Goal: Communication & Community: Answer question/provide support

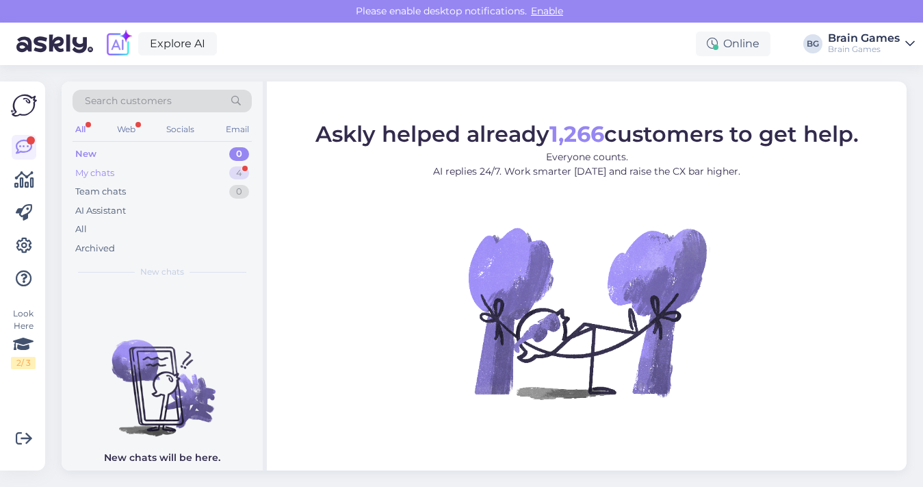
click at [203, 172] on div "My chats 4" at bounding box center [162, 173] width 179 height 19
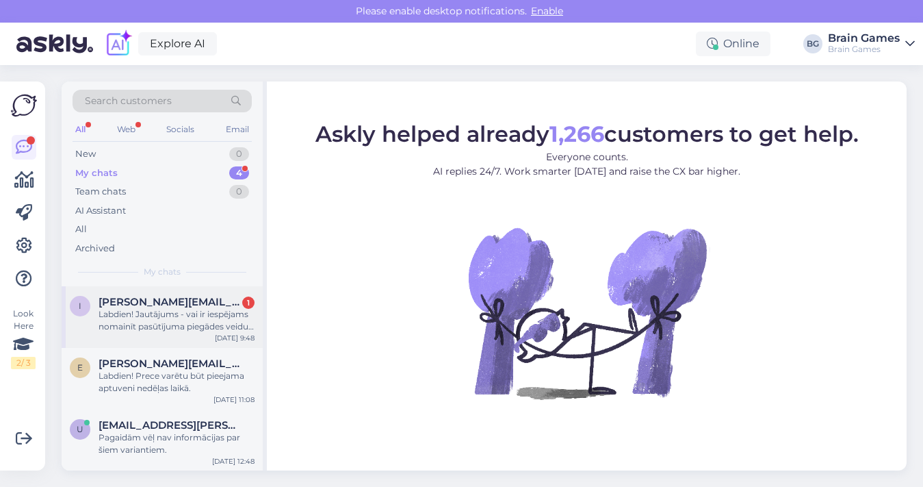
click at [188, 308] on div "Labdien! Jautājums - vai ir iespējams nomainīt pasūtījuma piegādes veidu? Runa …" at bounding box center [177, 320] width 156 height 25
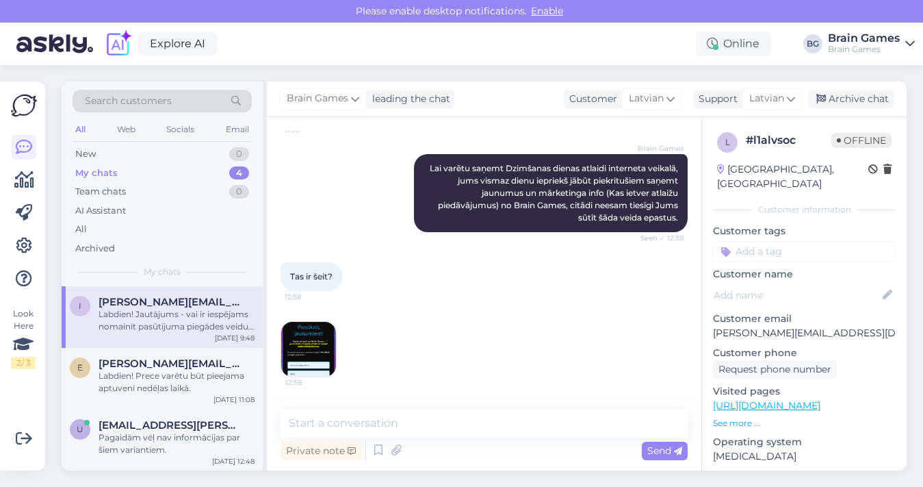
scroll to position [963, 0]
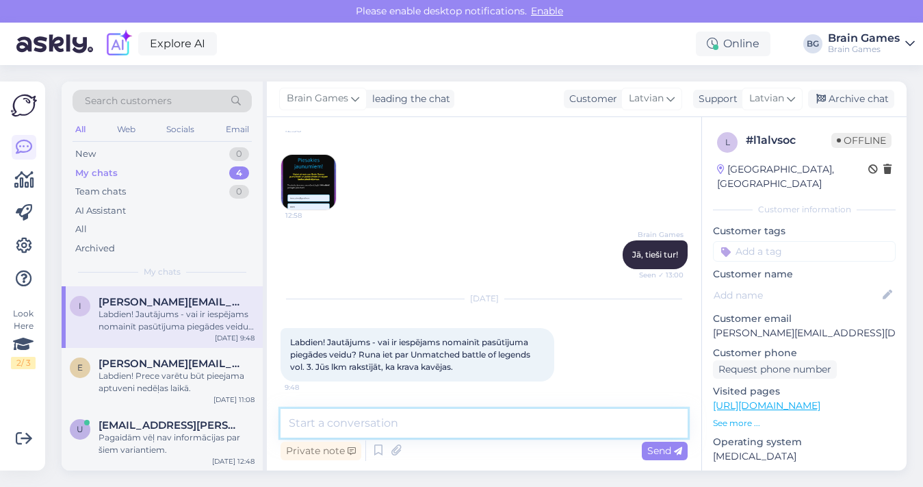
click at [509, 418] on textarea at bounding box center [484, 423] width 407 height 29
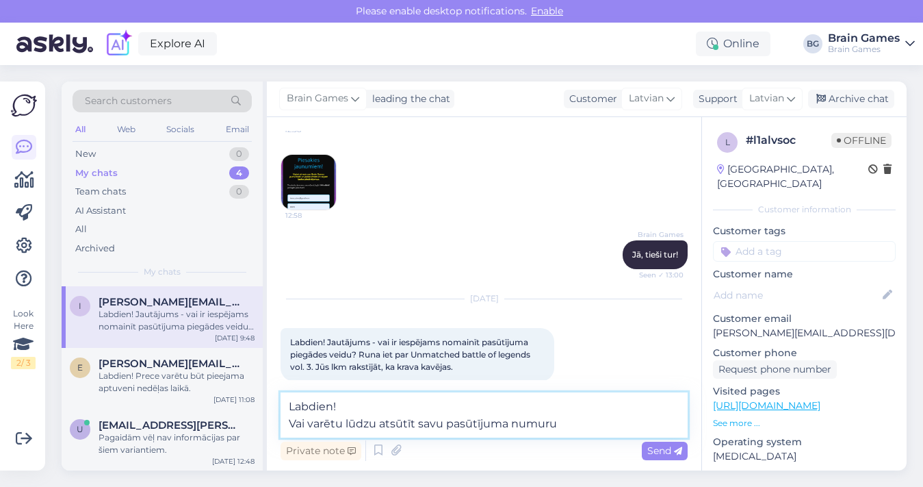
type textarea "Labdien! [DEMOGRAPHIC_DATA] varētu lūdzu atsūtīt savu pasūtījuma numuru?"
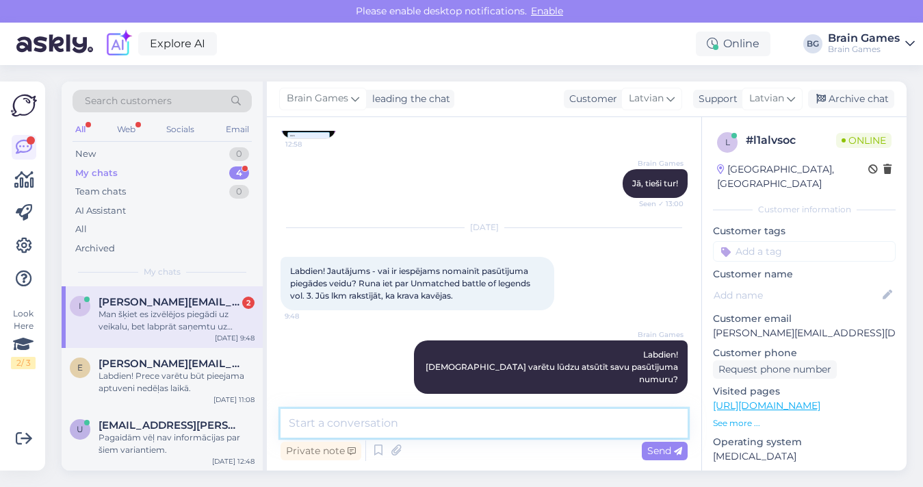
scroll to position [1165, 0]
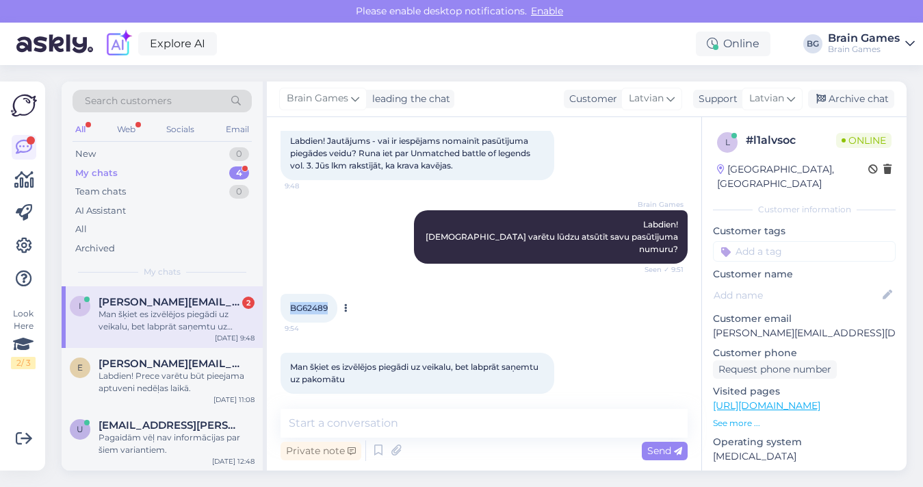
drag, startPoint x: 328, startPoint y: 294, endPoint x: 291, endPoint y: 296, distance: 36.3
click at [291, 296] on div "BG62489 9:54" at bounding box center [309, 308] width 57 height 29
copy span "BG62489"
click at [432, 423] on textarea at bounding box center [484, 423] width 407 height 29
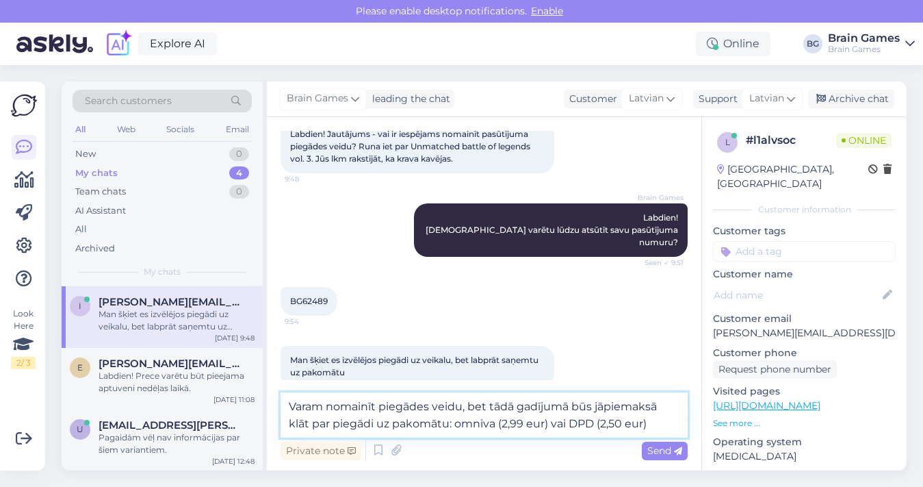
scroll to position [1181, 0]
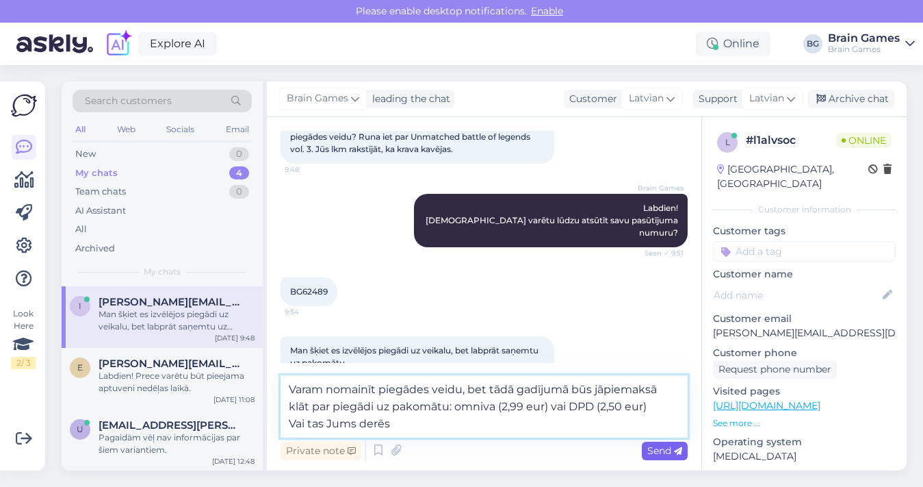
type textarea "Varam nomainīt piegādes veidu, bet tādā gadījumā būs jāpiemaksā klāt par piegād…"
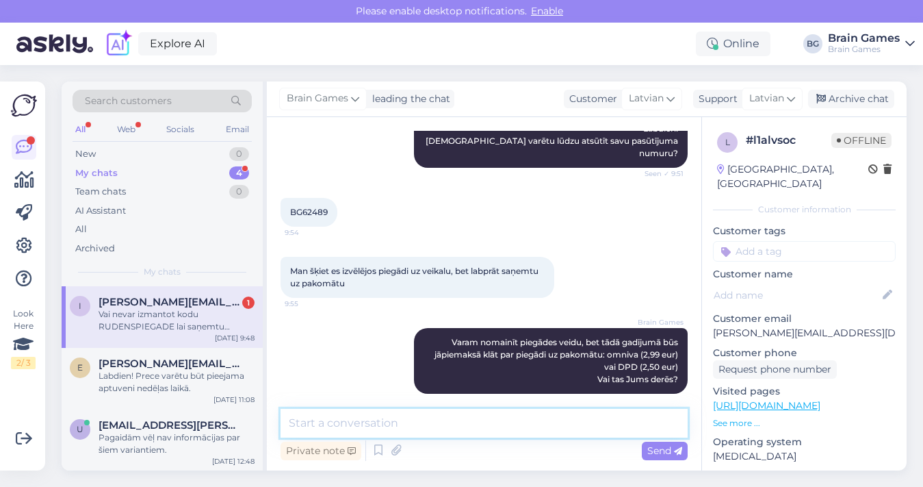
scroll to position [1332, 0]
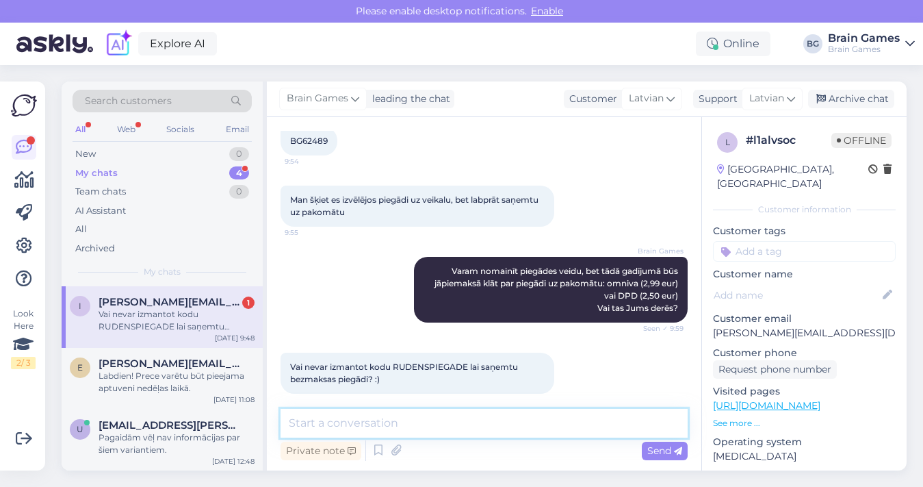
click at [452, 415] on textarea at bounding box center [484, 423] width 407 height 29
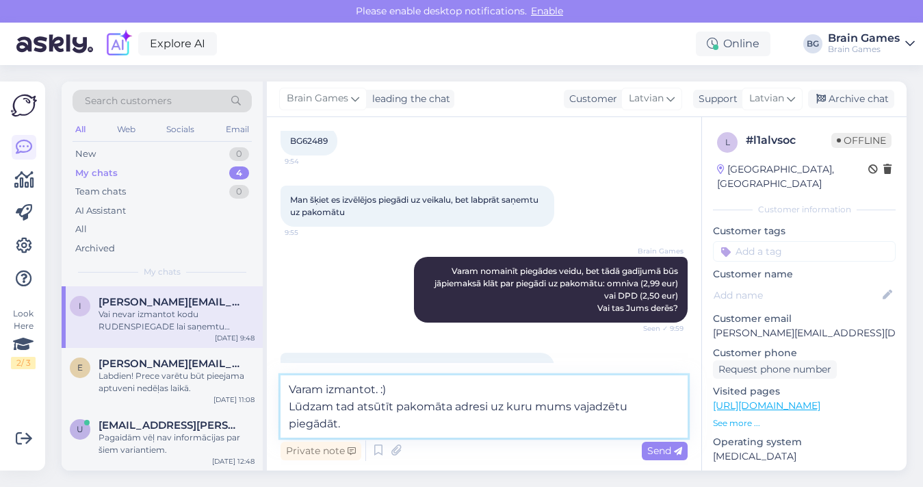
scroll to position [1365, 0]
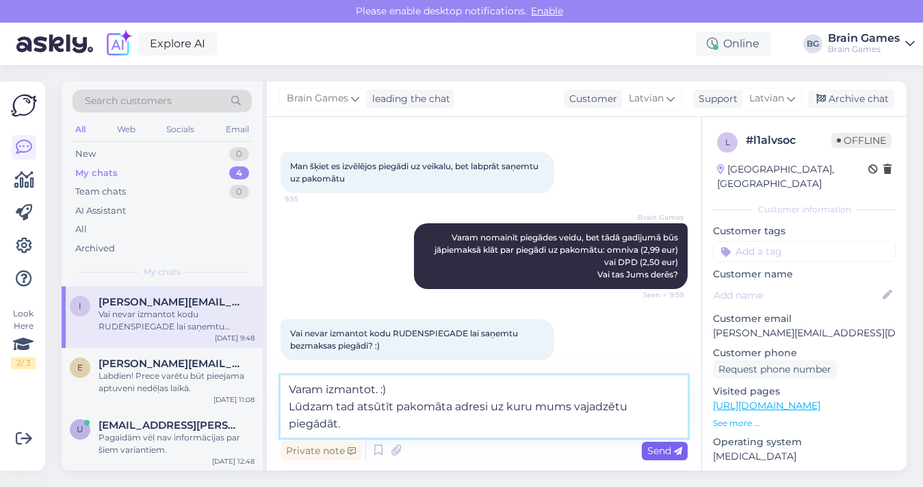
type textarea "Varam izmantot. :) Lūdzam tad atsūtīt pakomāta adresi uz kuru mums vajadzētu pi…"
click at [661, 454] on span "Send" at bounding box center [664, 450] width 35 height 12
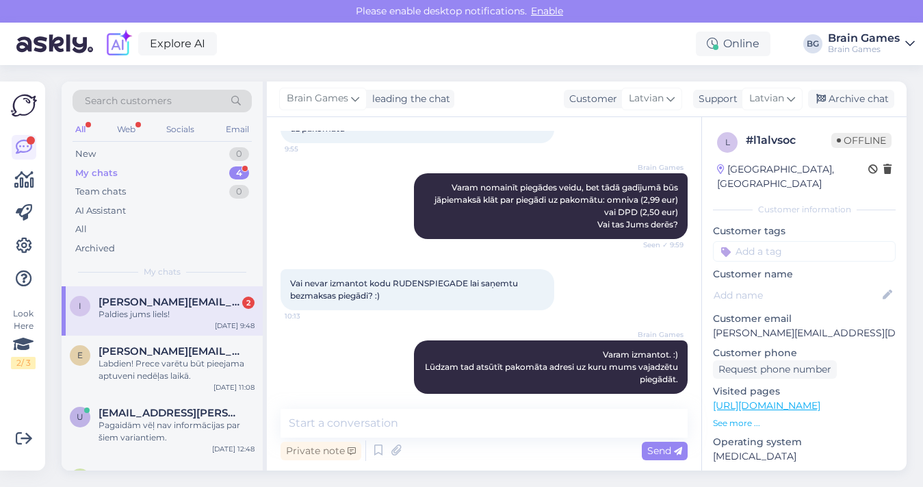
scroll to position [1533, 0]
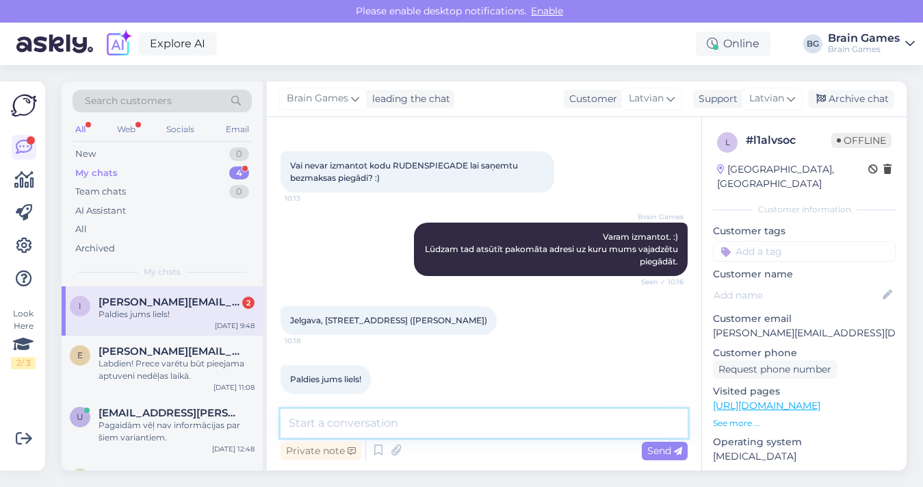
click at [435, 415] on textarea at bounding box center [484, 423] width 407 height 29
type textarea "Tas ir DPD vai [PERSON_NAME]?"
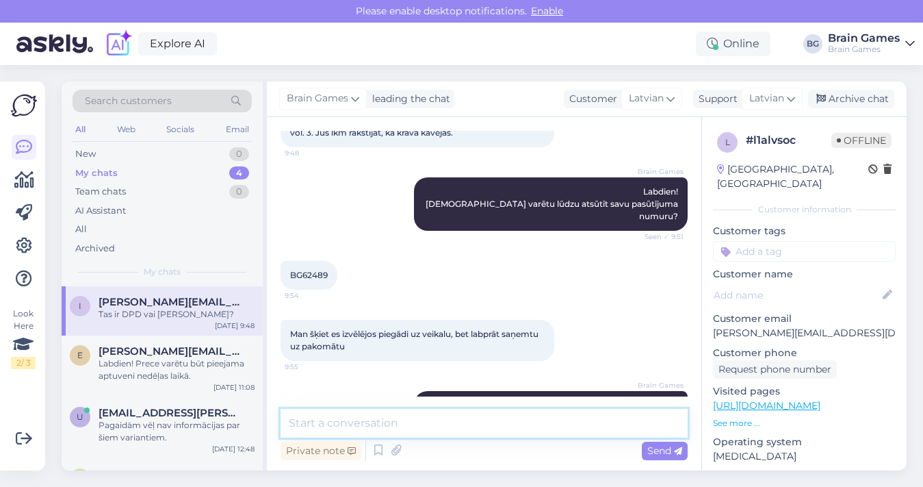
scroll to position [1182, 0]
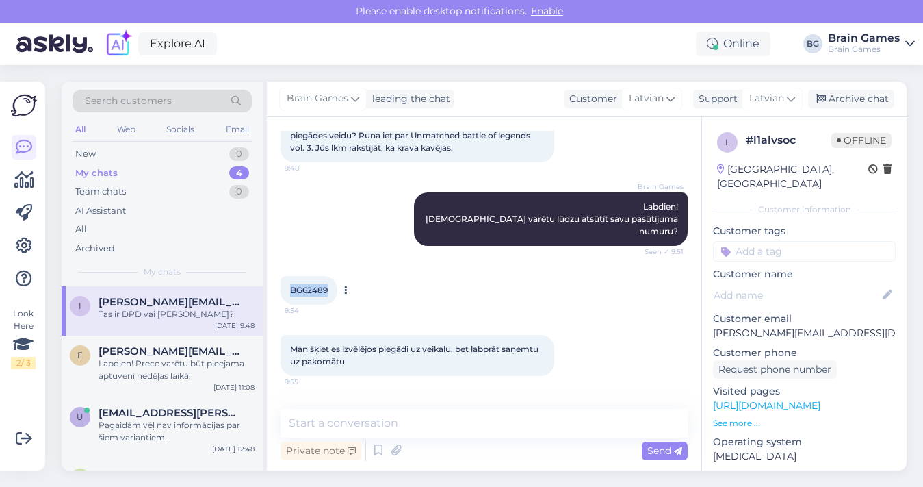
drag, startPoint x: 328, startPoint y: 278, endPoint x: 291, endPoint y: 276, distance: 36.3
click at [291, 285] on span "BG62489" at bounding box center [309, 290] width 38 height 10
copy span "BG62489"
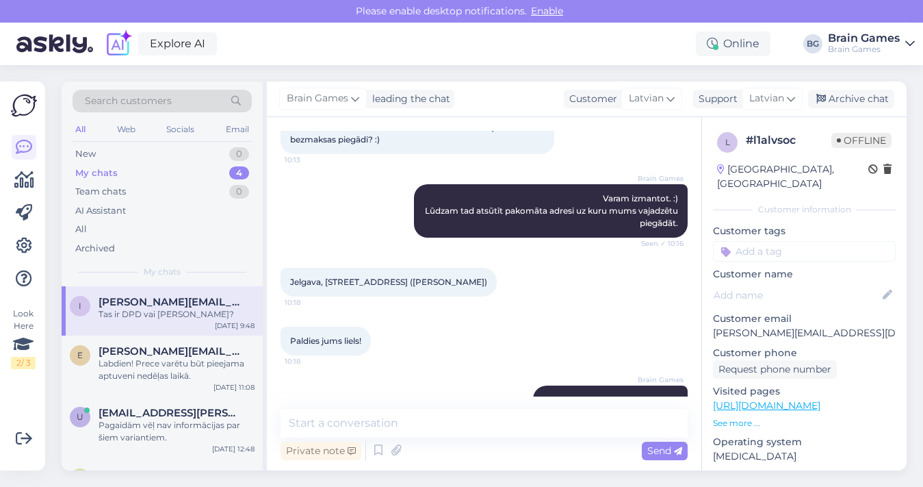
scroll to position [1592, 0]
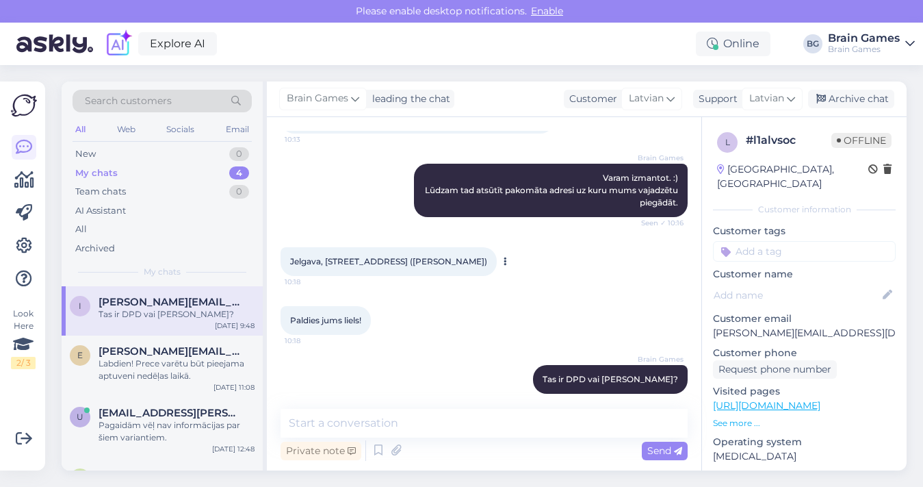
drag, startPoint x: 463, startPoint y: 250, endPoint x: 287, endPoint y: 250, distance: 176.5
click at [287, 250] on div "Jelgava, [STREET_ADDRESS] ([PERSON_NAME]) 10:18" at bounding box center [389, 261] width 216 height 29
copy span "Jelgava, [STREET_ADDRESS] ([PERSON_NAME])"
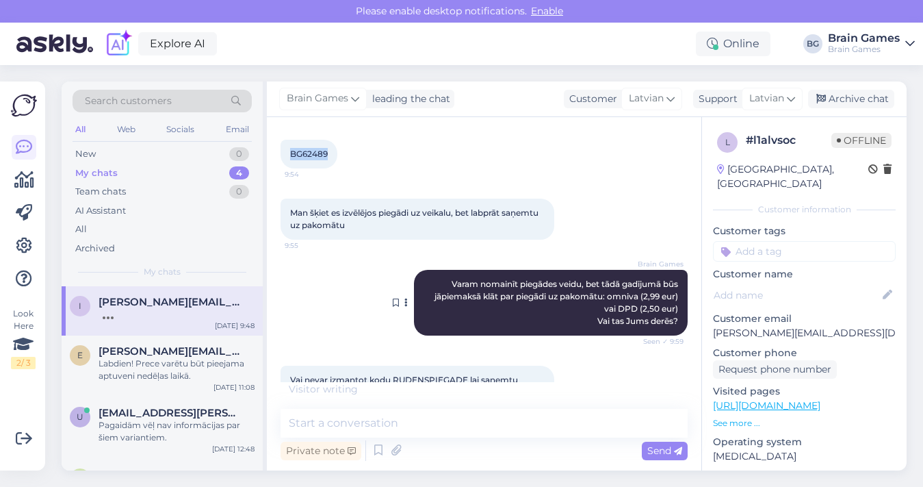
scroll to position [1650, 0]
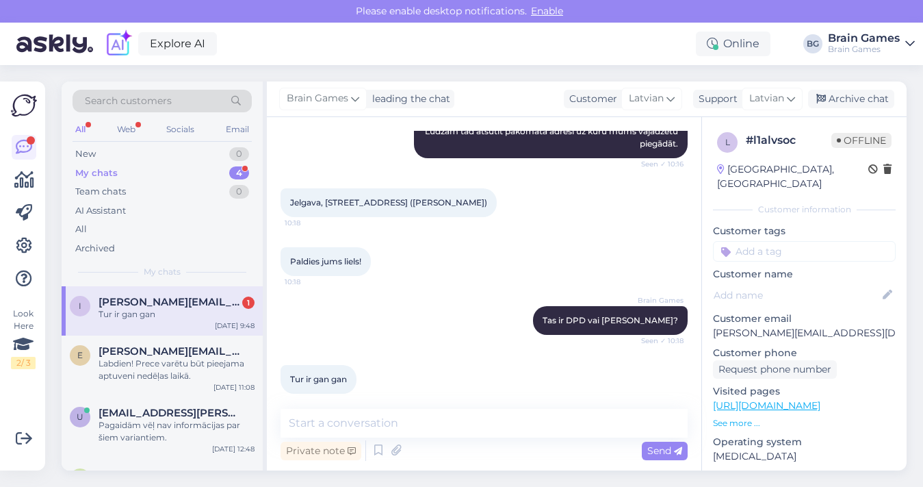
copy span "Jelgava, [STREET_ADDRESS] ([PERSON_NAME])"
click at [404, 423] on textarea at bounding box center [484, 423] width 407 height 29
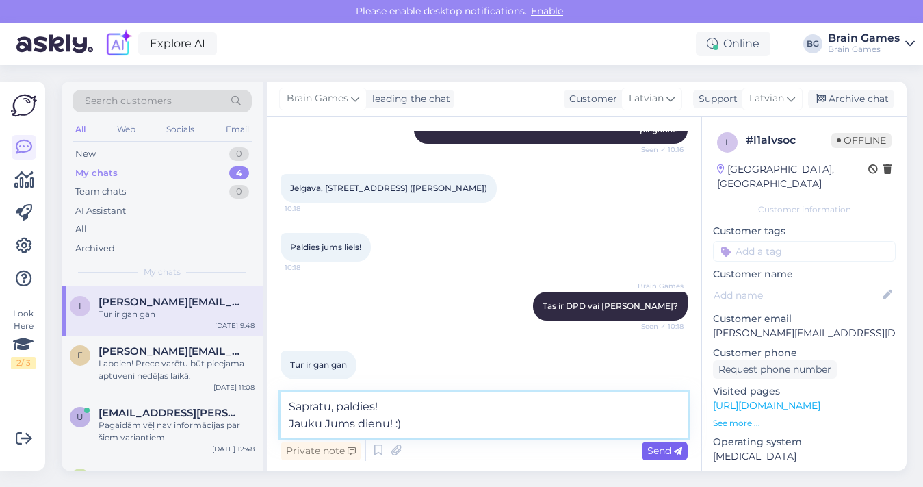
type textarea "Sapratu, paldies! Jauku Jums dienu! :)"
click at [666, 454] on span "Send" at bounding box center [664, 450] width 35 height 12
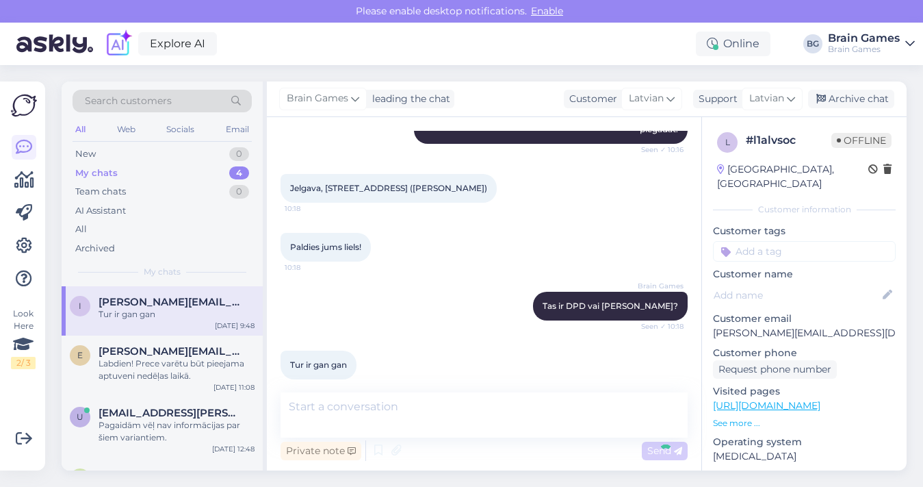
scroll to position [1722, 0]
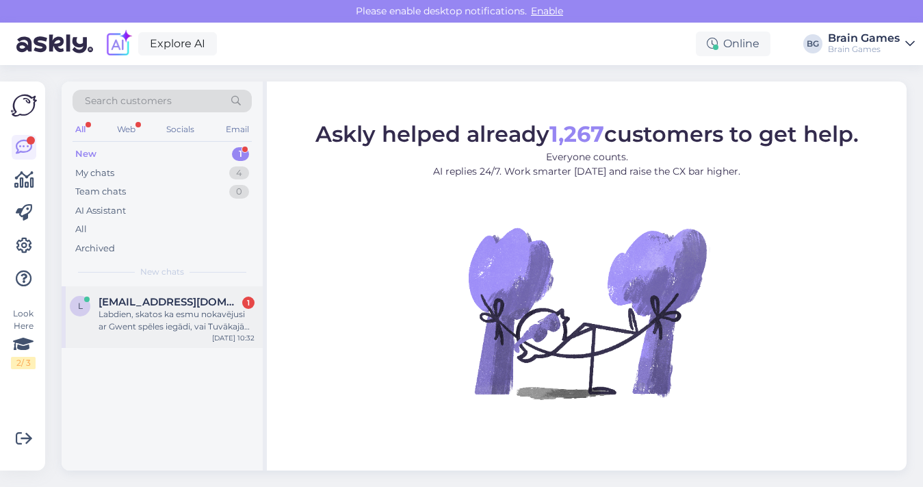
click at [190, 328] on div "Labdien, skatos ka esmu nokavējusi ar Gwent spēles iegādi, vai Tuvākajā laikā i…" at bounding box center [177, 320] width 156 height 25
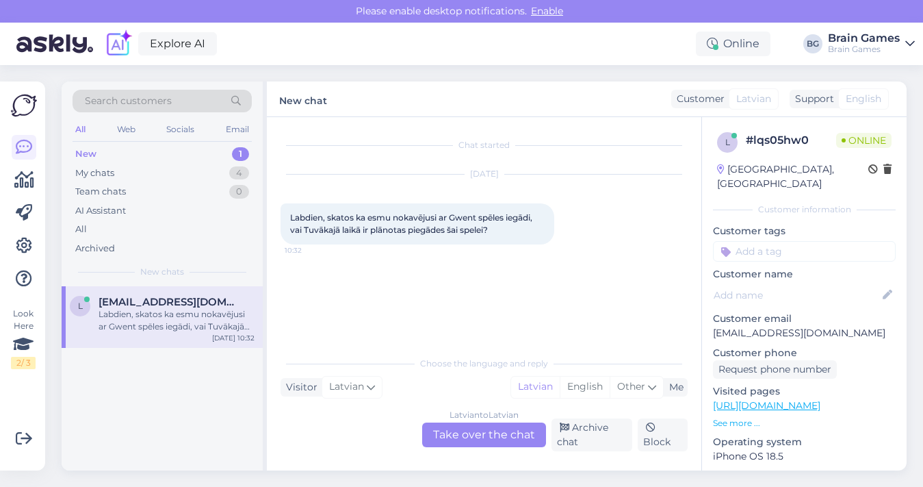
click at [447, 432] on div "Latvian to Latvian Take over the chat" at bounding box center [484, 434] width 124 height 25
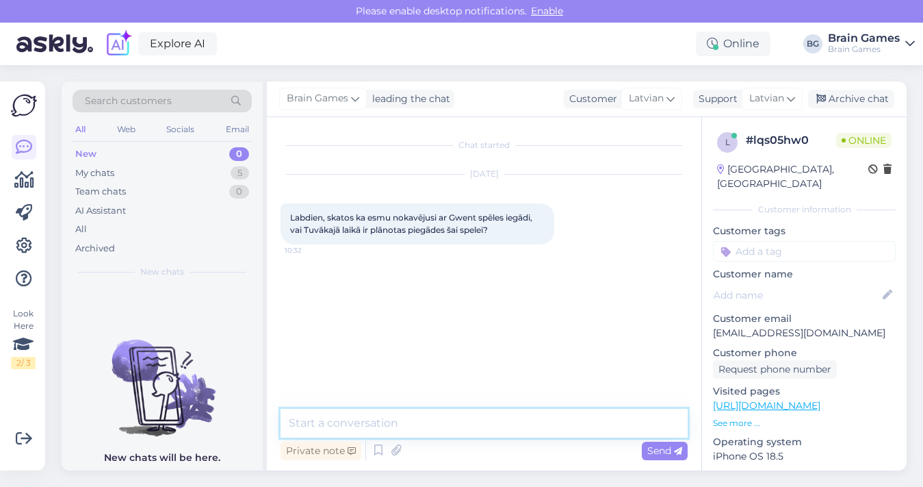
click at [445, 423] on textarea at bounding box center [484, 423] width 407 height 29
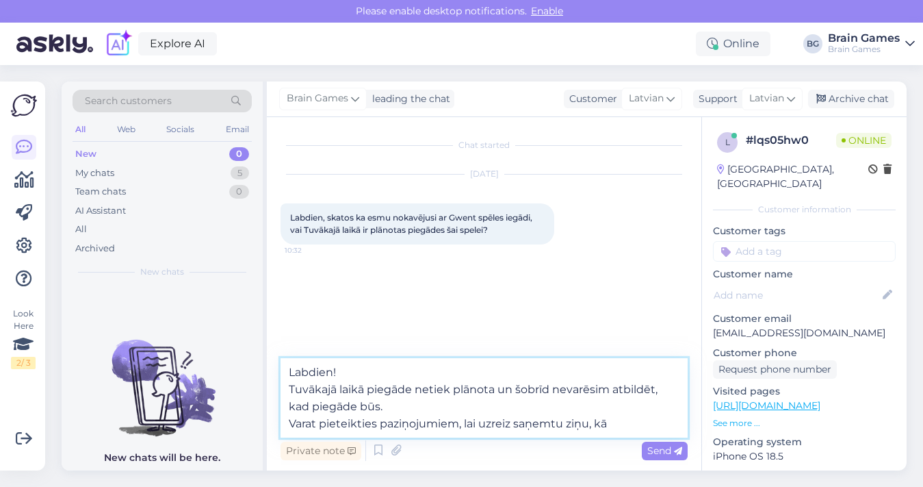
click at [460, 427] on textarea "Labdien! Tuvākajā laikā piegāde netiek plānota un šobrīd nevarēsim atbildēt, ka…" at bounding box center [484, 397] width 407 height 79
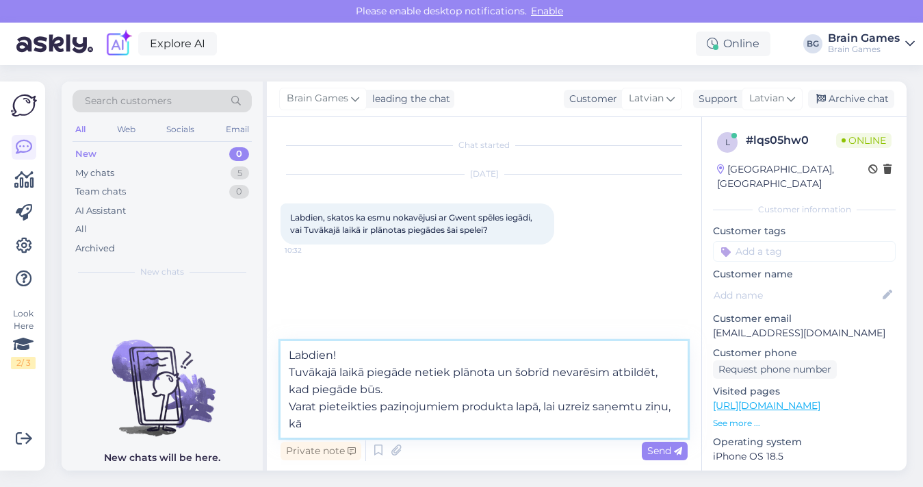
click at [428, 426] on textarea "Labdien! Tuvākajā laikā piegāde netiek plānota un šobrīd nevarēsim atbildēt, ka…" at bounding box center [484, 389] width 407 height 96
type textarea "Labdien! Tuvākajā laikā piegāde netiek plānota un šobrīd nevarēsim atbildēt, ka…"
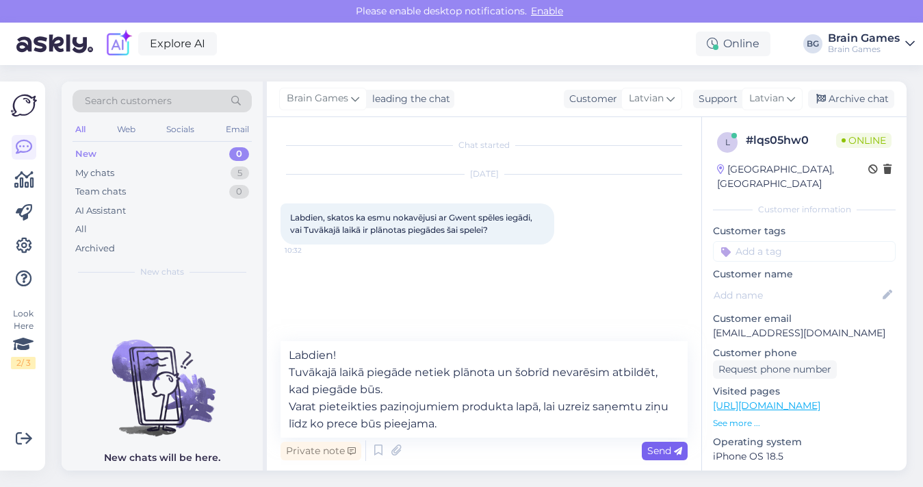
click at [657, 449] on span "Send" at bounding box center [664, 450] width 35 height 12
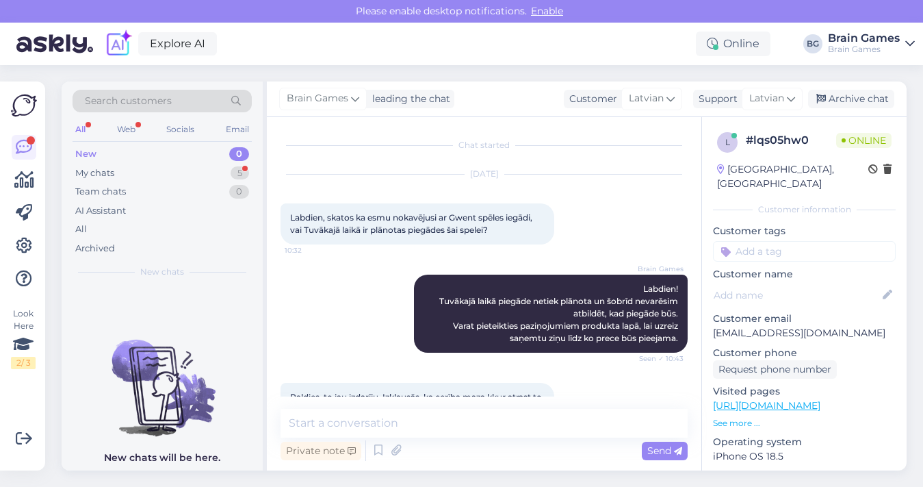
scroll to position [42, 0]
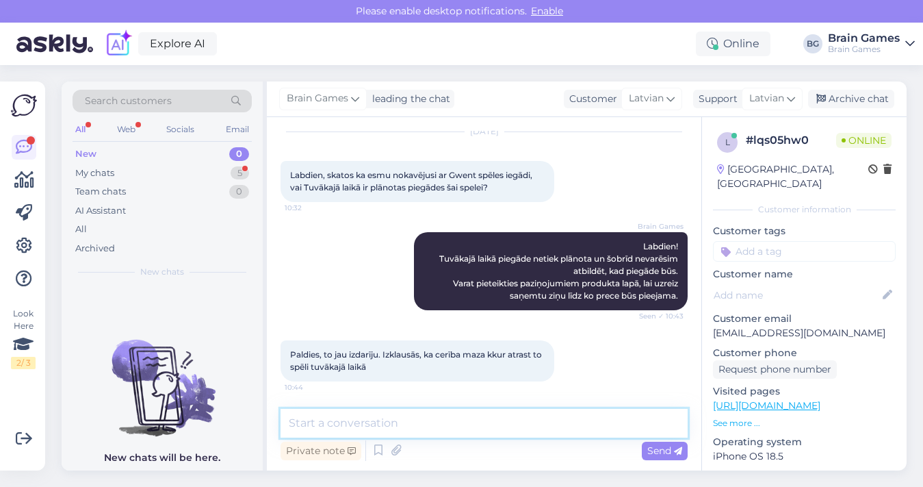
click at [557, 424] on textarea at bounding box center [484, 423] width 407 height 29
type textarea "Šķiet, ka spēle ir ļoti pieprasīta un uzreiz tika izķerta."
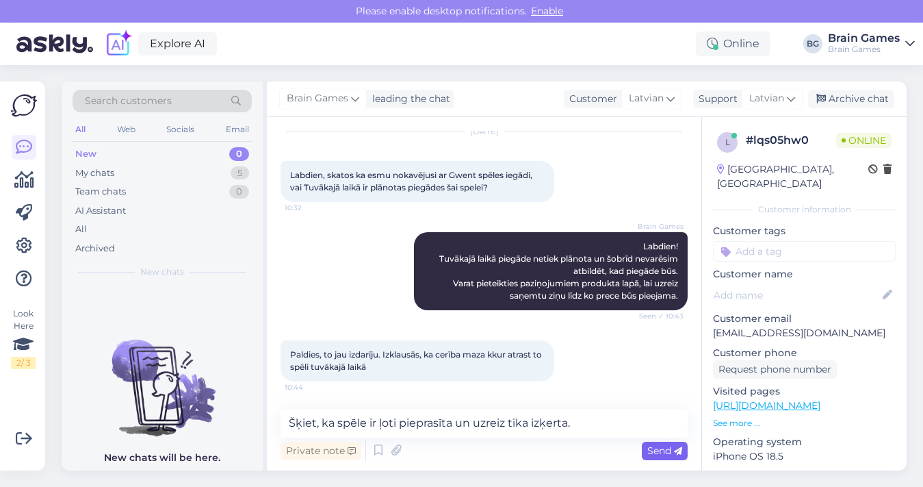
click at [650, 451] on span "Send" at bounding box center [664, 450] width 35 height 12
